Goal: Find specific page/section: Find specific page/section

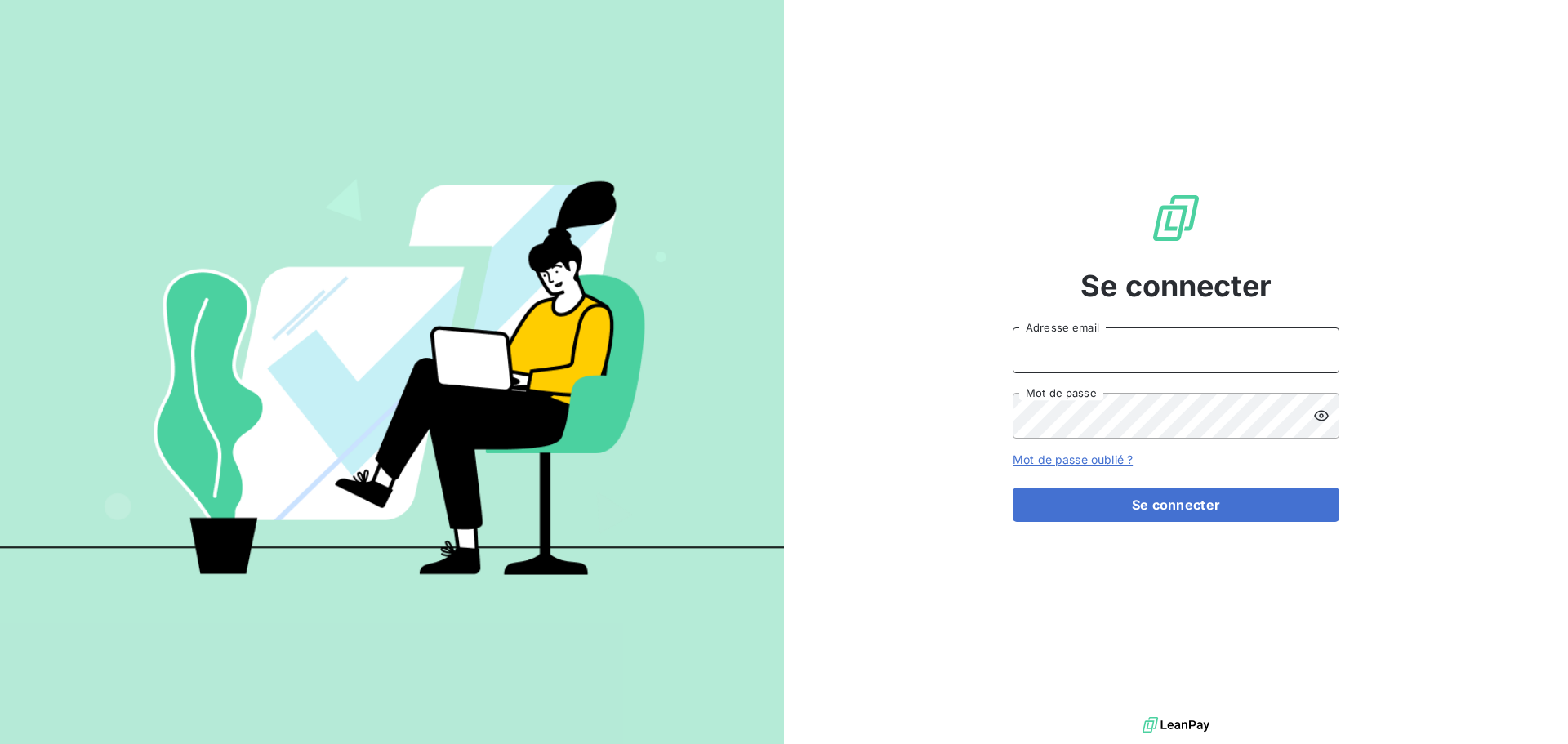
click at [1155, 359] on input "Adresse email" at bounding box center [1176, 351] width 327 height 46
type input "[EMAIL_ADDRESS][DOMAIN_NAME]"
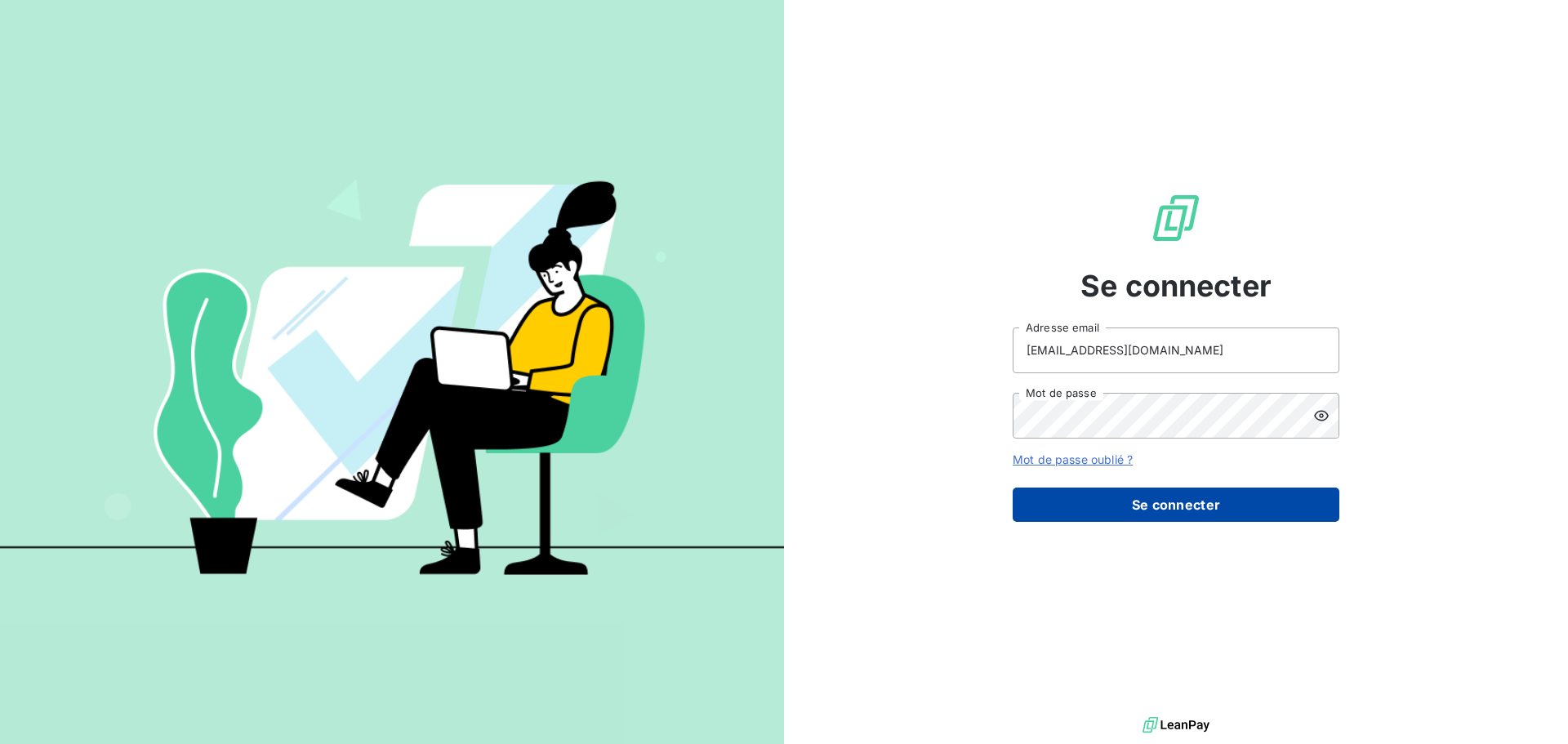
click at [1259, 513] on button "Se connecter" at bounding box center [1176, 505] width 327 height 34
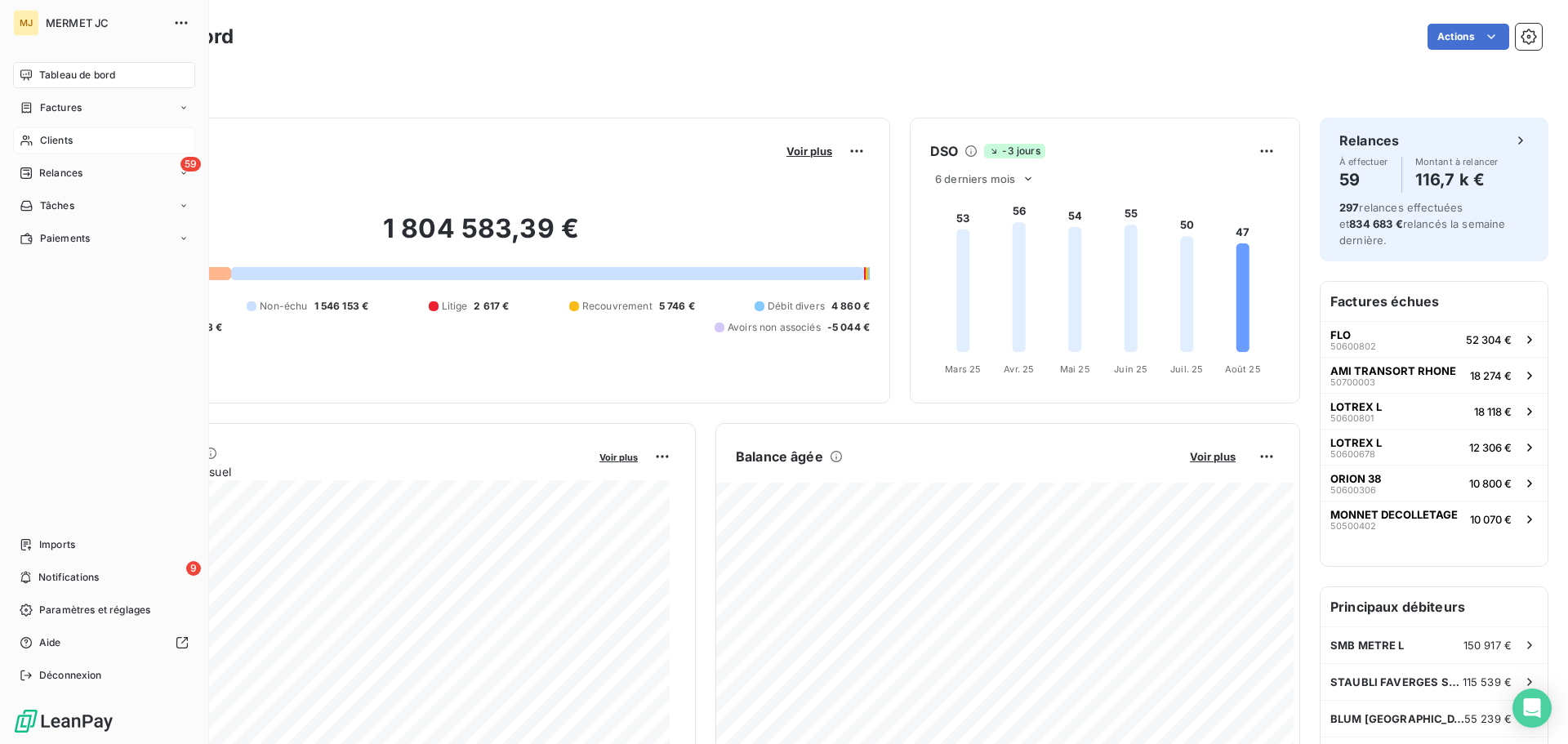
click at [52, 141] on span "Clients" at bounding box center [56, 141] width 33 height 15
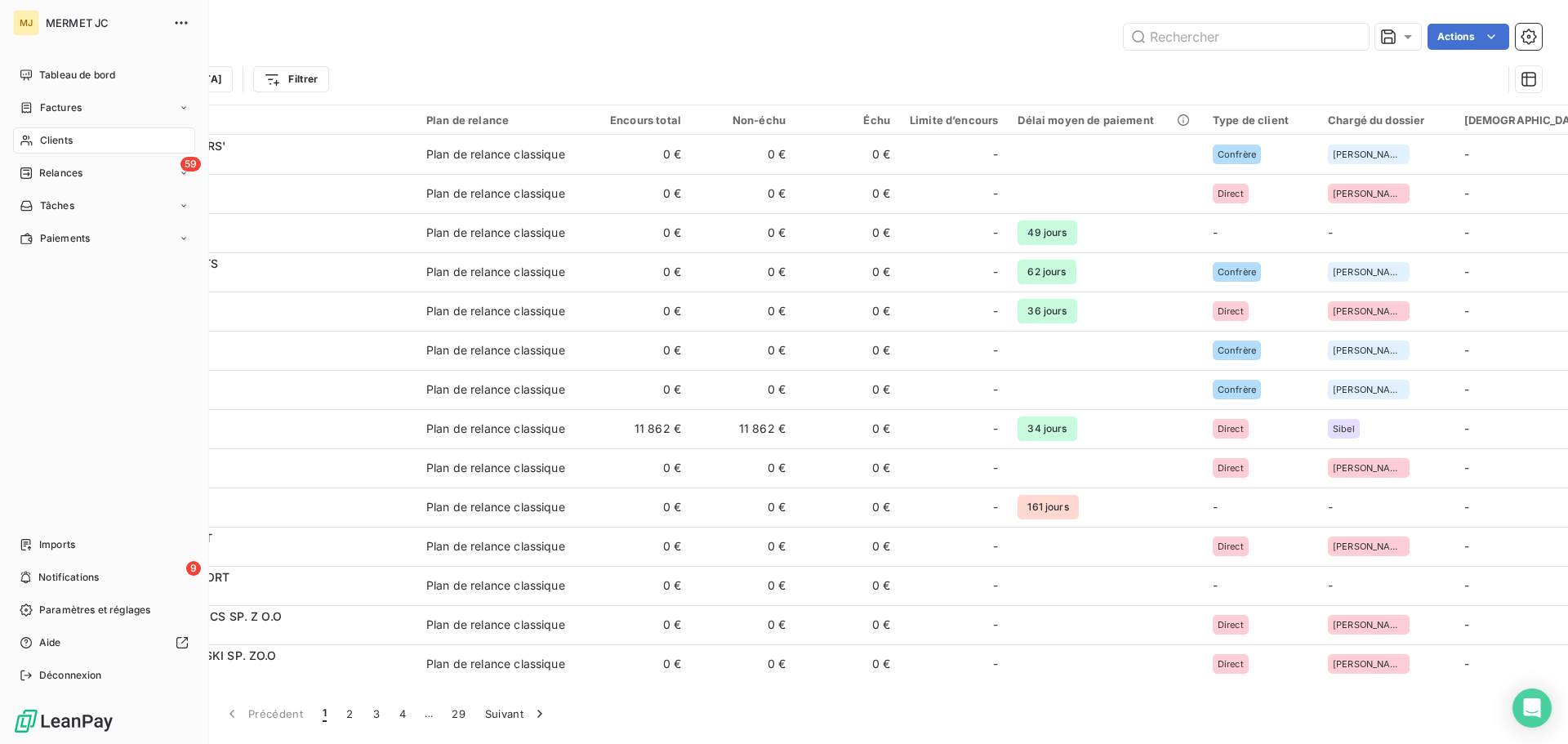
click at [73, 140] on span "Clients" at bounding box center [56, 141] width 33 height 15
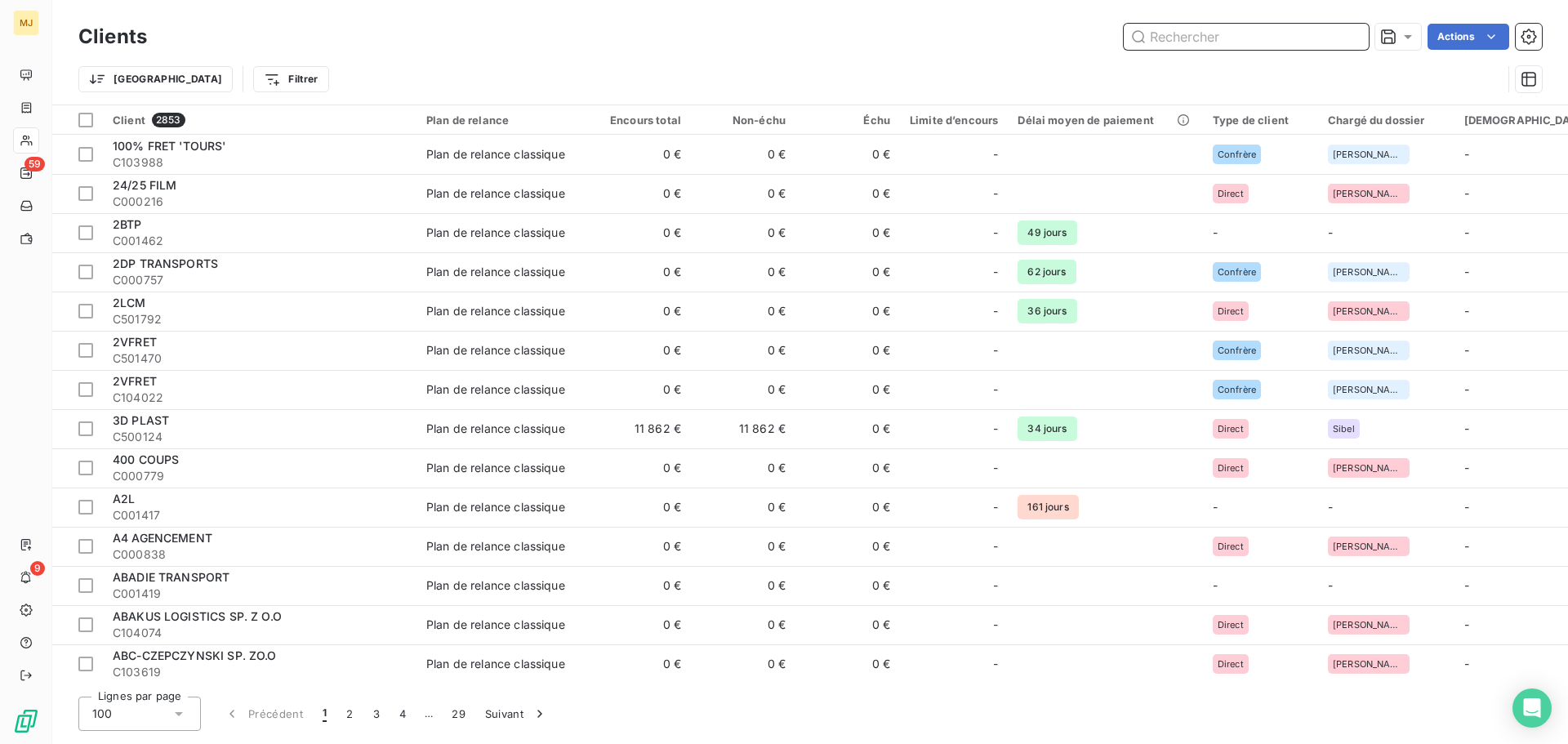
click at [1191, 39] on input "text" at bounding box center [1246, 37] width 245 height 26
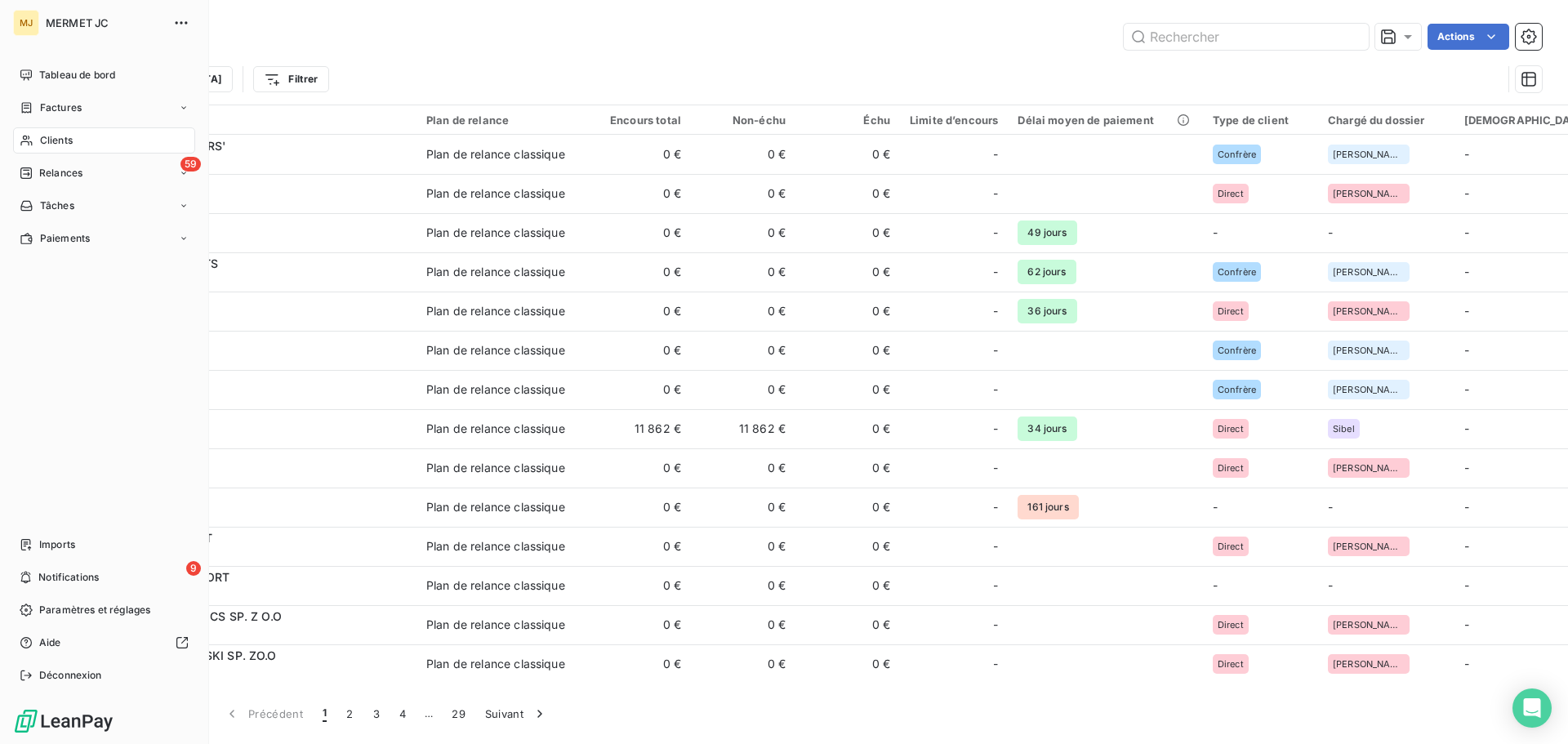
click at [72, 137] on span "Clients" at bounding box center [56, 141] width 33 height 15
click at [52, 145] on span "Clients" at bounding box center [56, 141] width 33 height 15
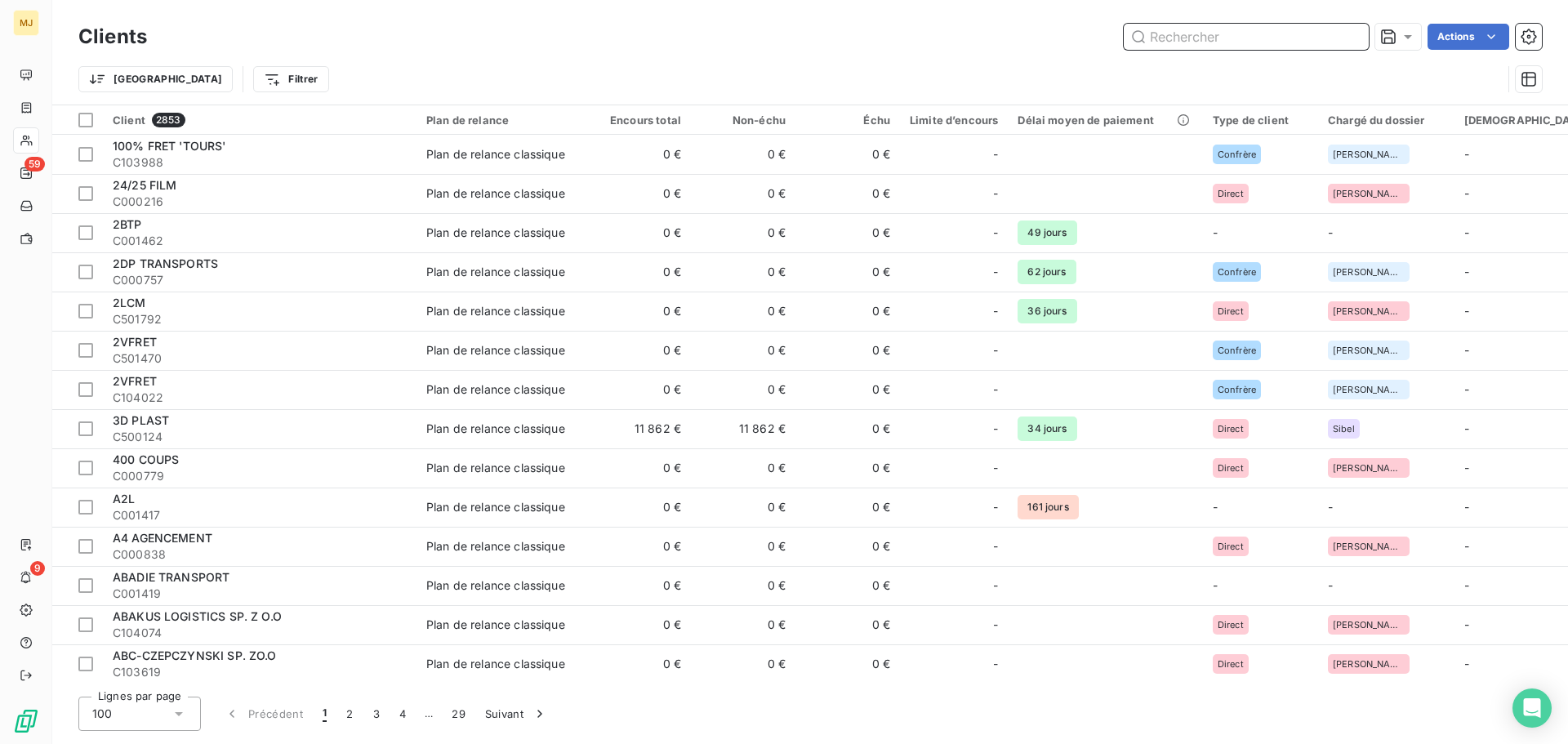
click at [1163, 35] on input "text" at bounding box center [1246, 37] width 245 height 26
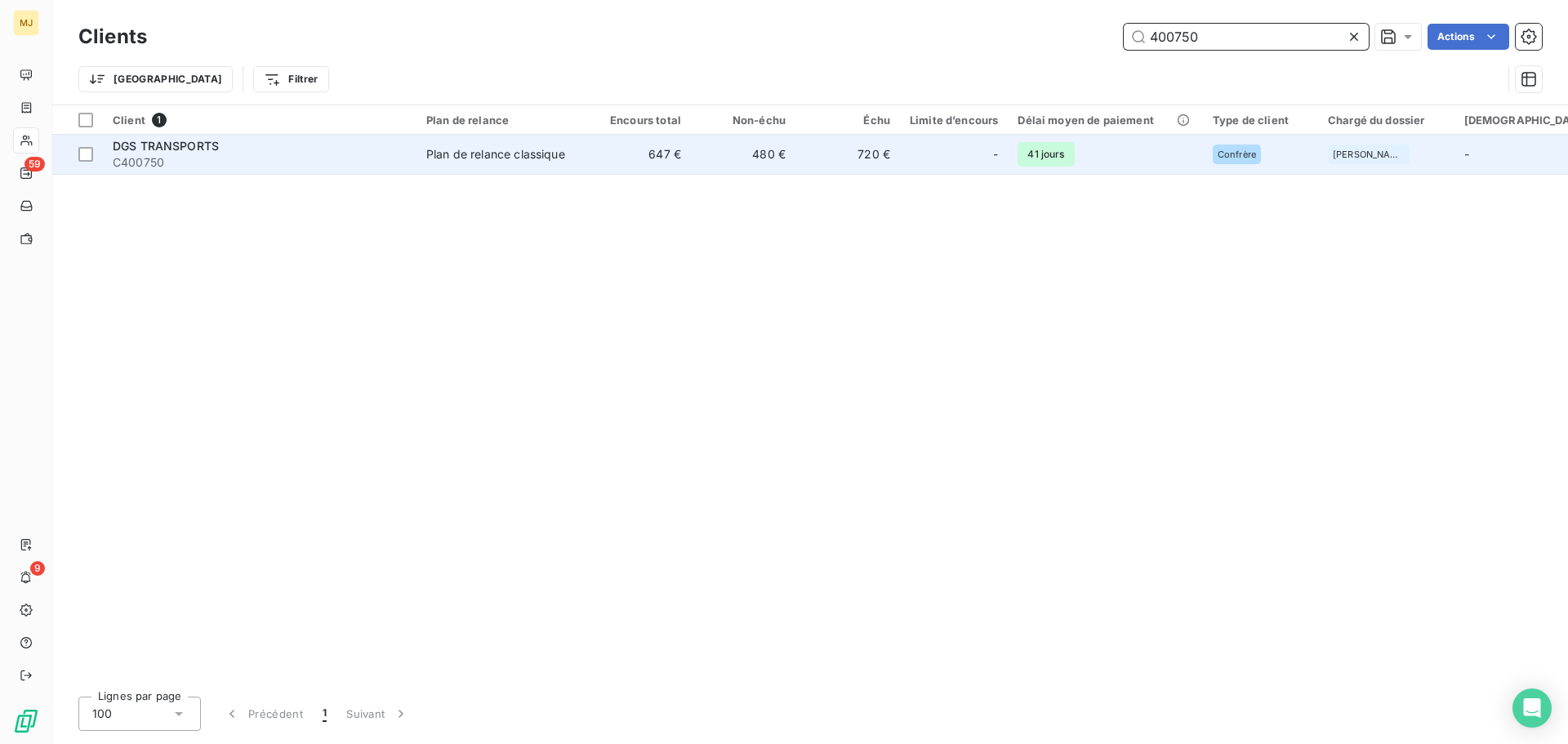
type input "400750"
click at [278, 149] on div "DGS TRANSPORTS" at bounding box center [259, 146] width 294 height 16
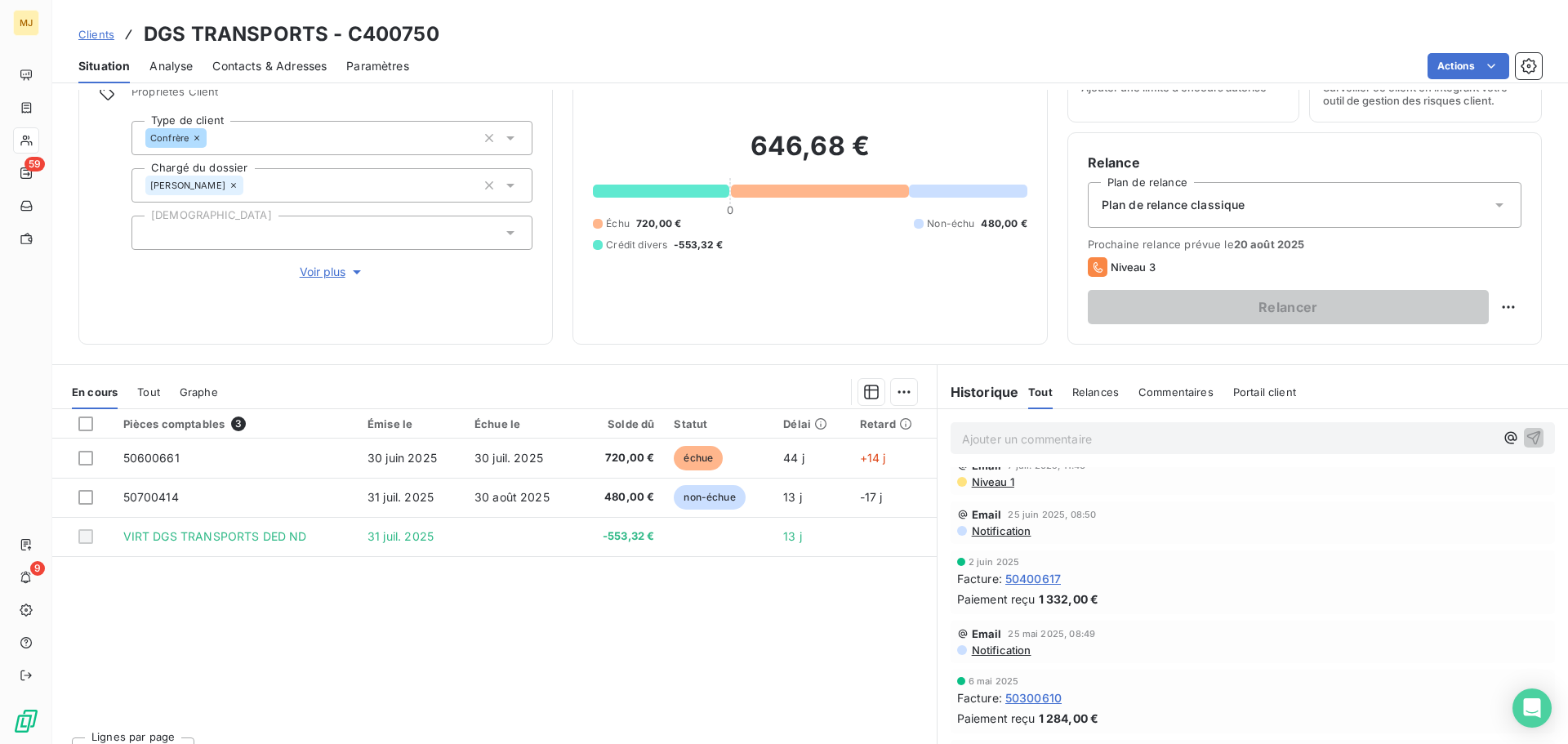
scroll to position [409, 0]
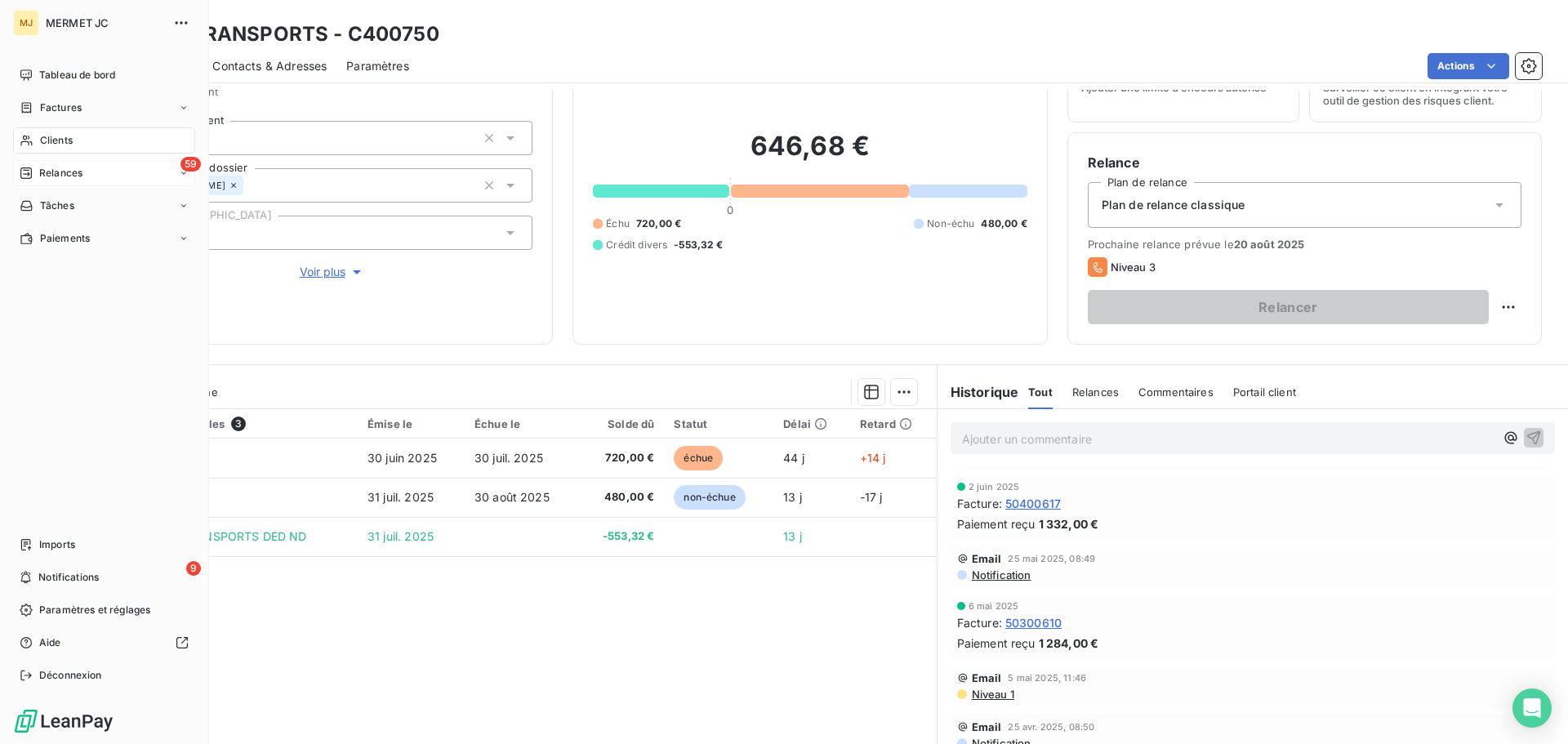
click at [75, 172] on span "Relances" at bounding box center [60, 173] width 43 height 15
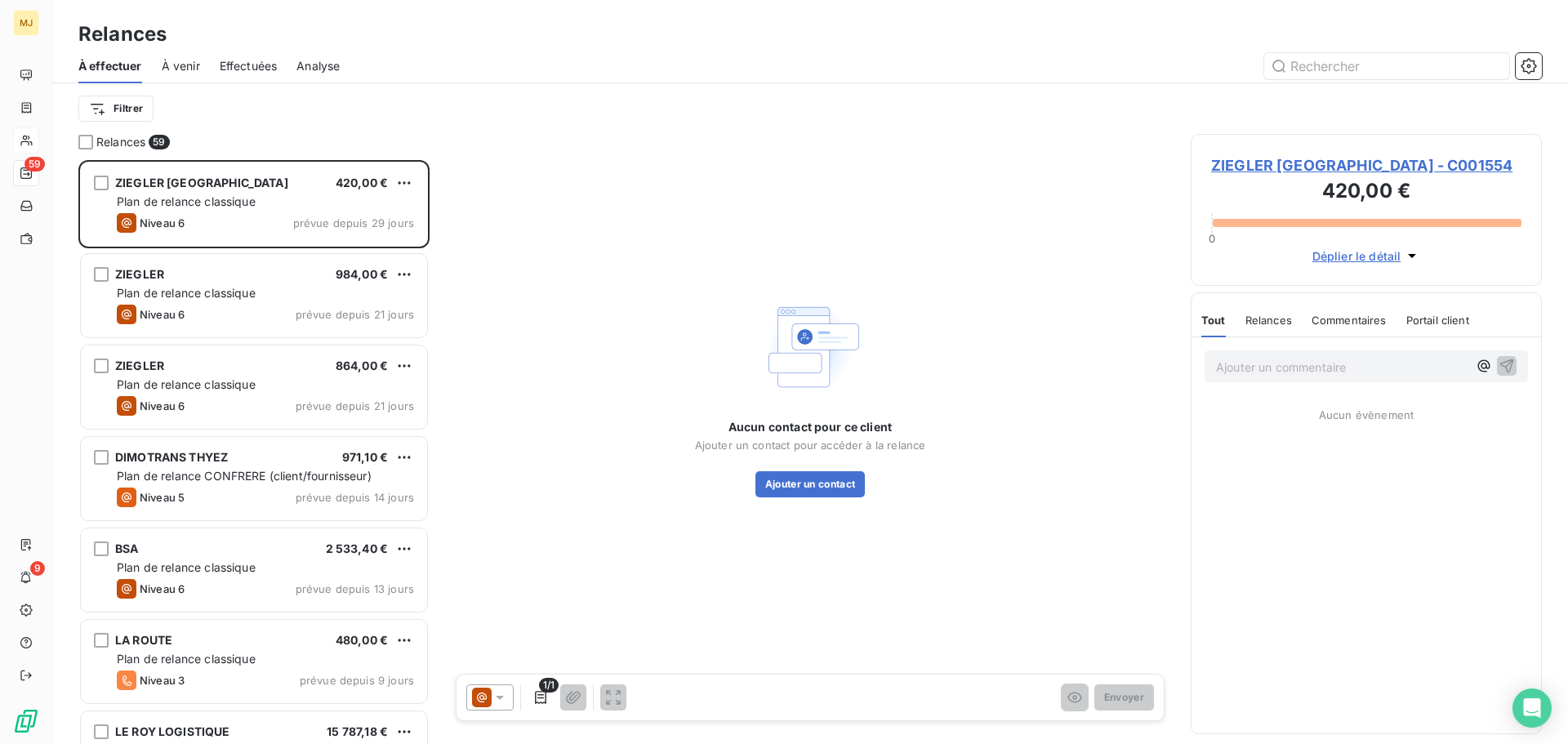
scroll to position [572, 339]
